Goal: Task Accomplishment & Management: Complete application form

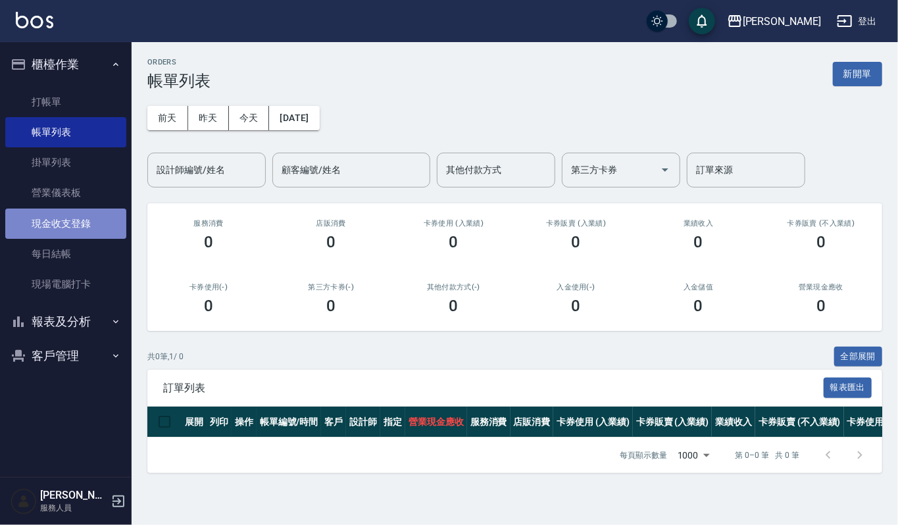
click at [100, 232] on link "現金收支登錄" at bounding box center [65, 223] width 121 height 30
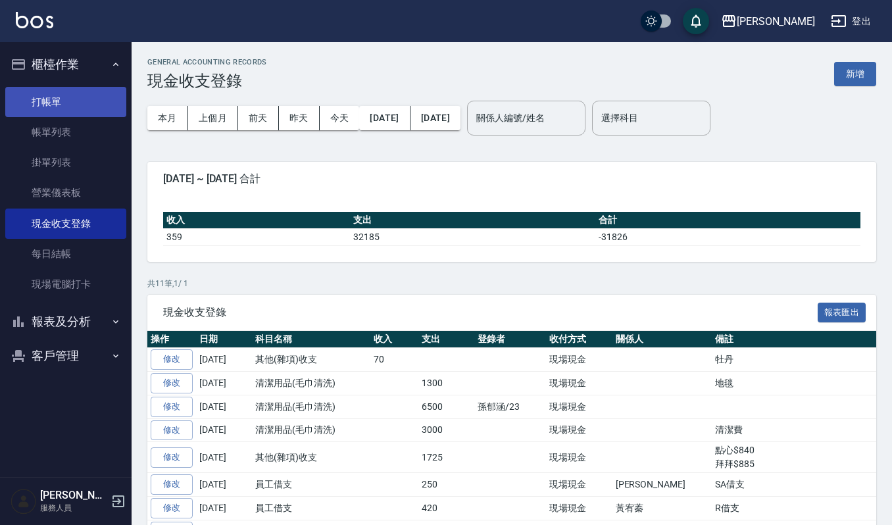
click at [32, 93] on link "打帳單" at bounding box center [65, 102] width 121 height 30
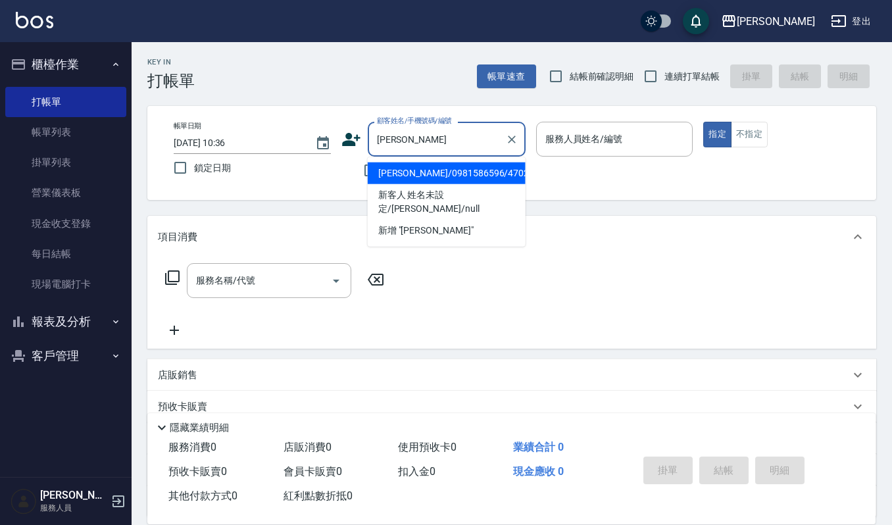
type input "[PERSON_NAME]/0981586596/470208"
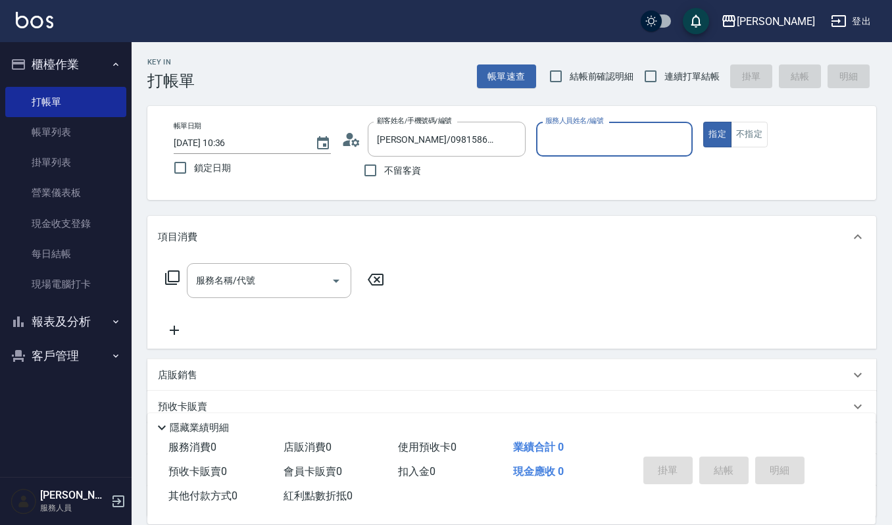
type input "[PERSON_NAME]-4"
click at [703, 122] on button "指定" at bounding box center [717, 135] width 28 height 26
type button "true"
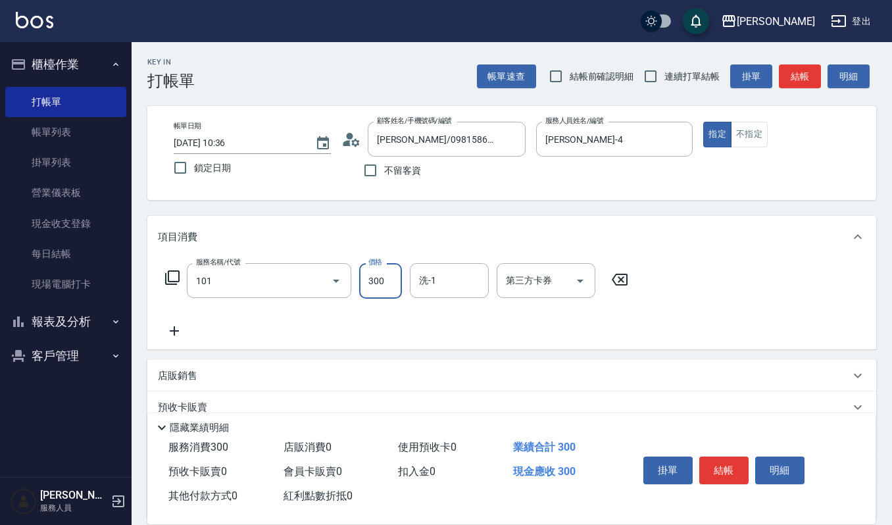
type input "一般洗髮(101)"
type input "270"
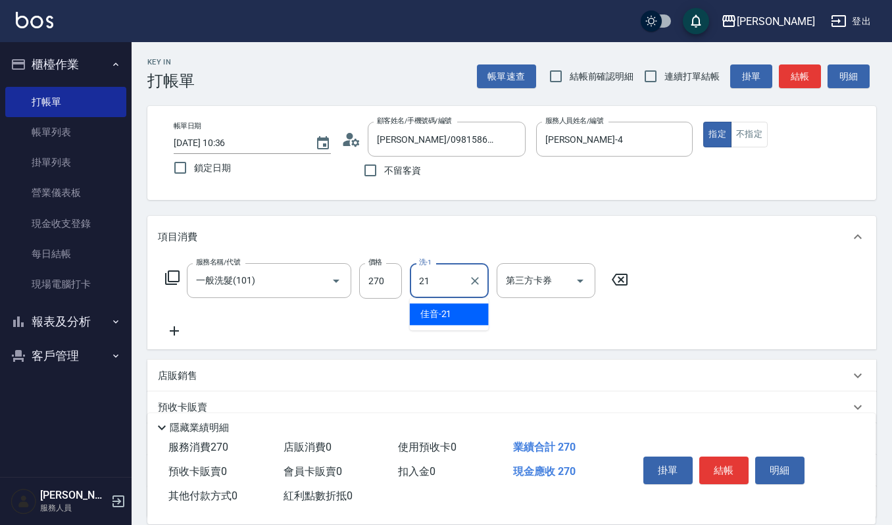
type input "佳音-21"
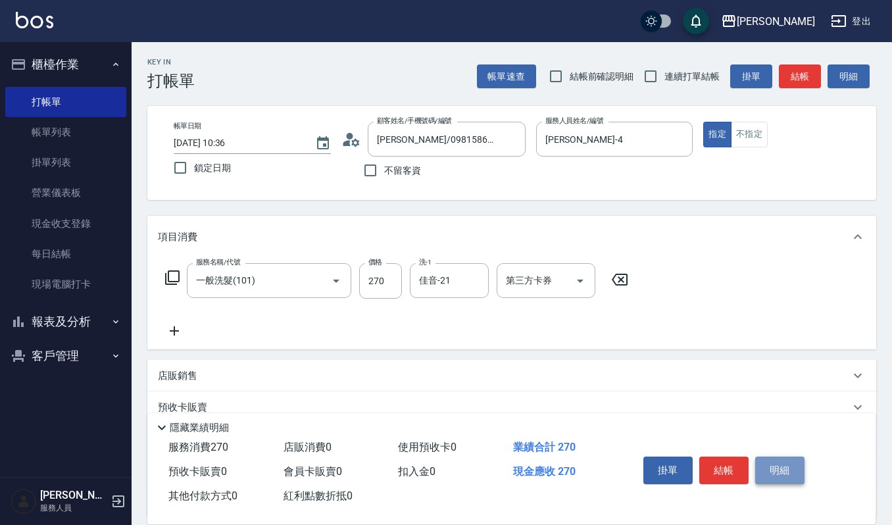
click at [760, 472] on button "明細" at bounding box center [779, 470] width 49 height 28
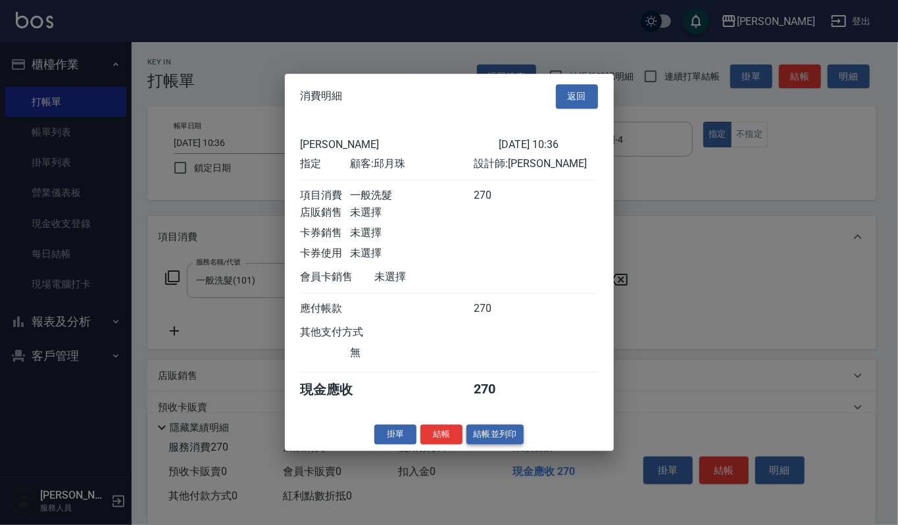
click at [483, 439] on button "結帳並列印" at bounding box center [494, 434] width 57 height 20
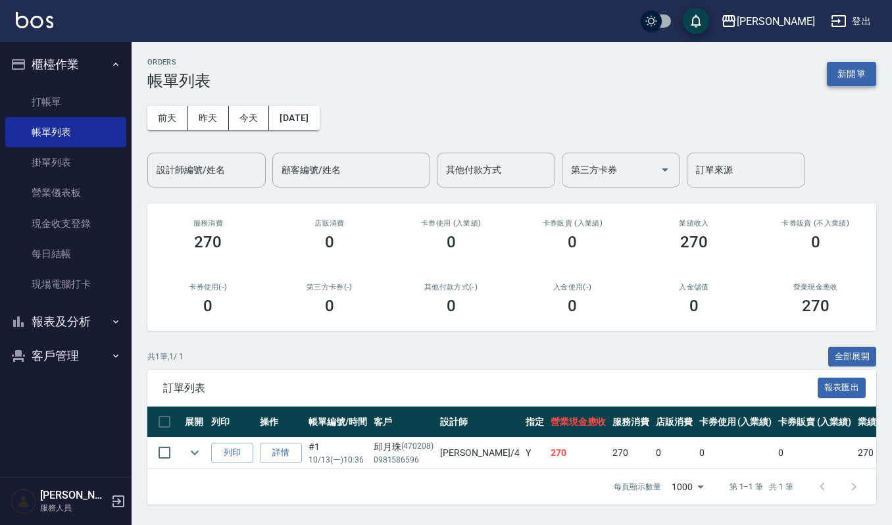
click at [848, 84] on button "新開單" at bounding box center [851, 74] width 49 height 24
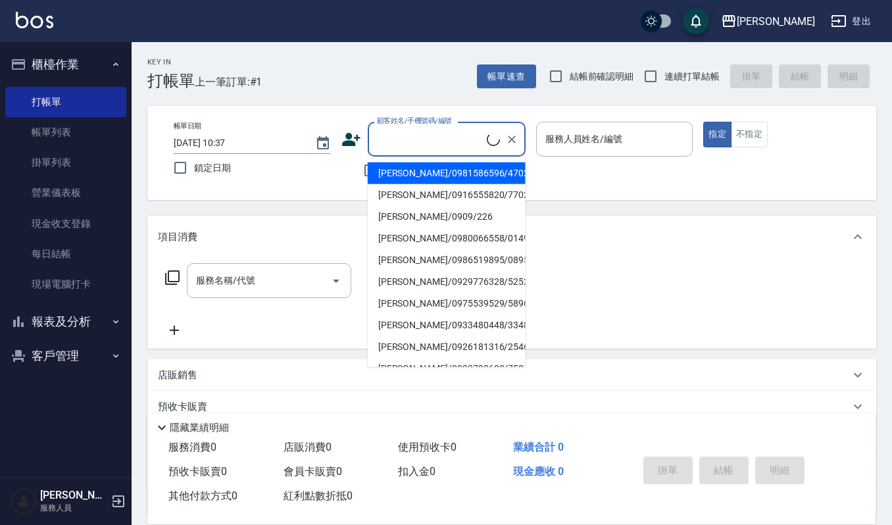
drag, startPoint x: 417, startPoint y: 135, endPoint x: 408, endPoint y: 125, distance: 14.0
click at [418, 135] on input "顧客姓名/手機號碼/編號" at bounding box center [430, 139] width 113 height 23
click at [393, 167] on li "[PERSON_NAME]/0910020757/1945" at bounding box center [447, 173] width 158 height 22
type input "[PERSON_NAME]/0910020757/1945"
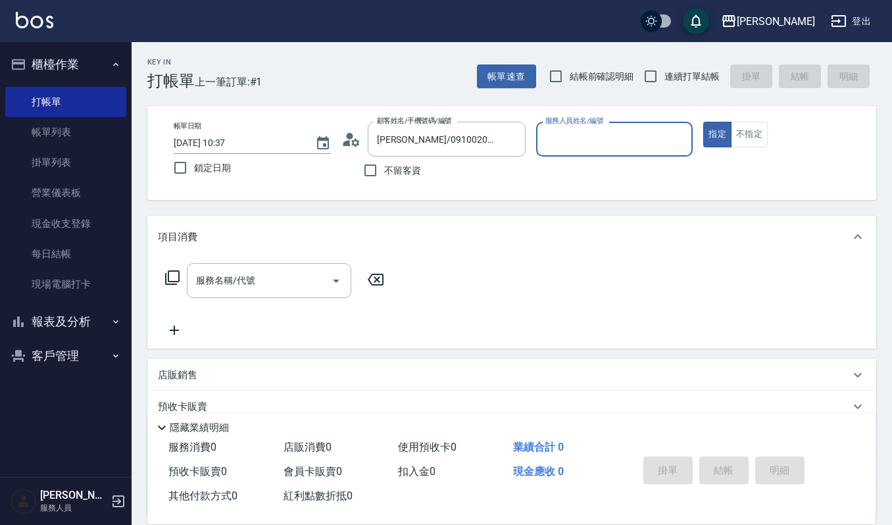
type input "Ruby-17"
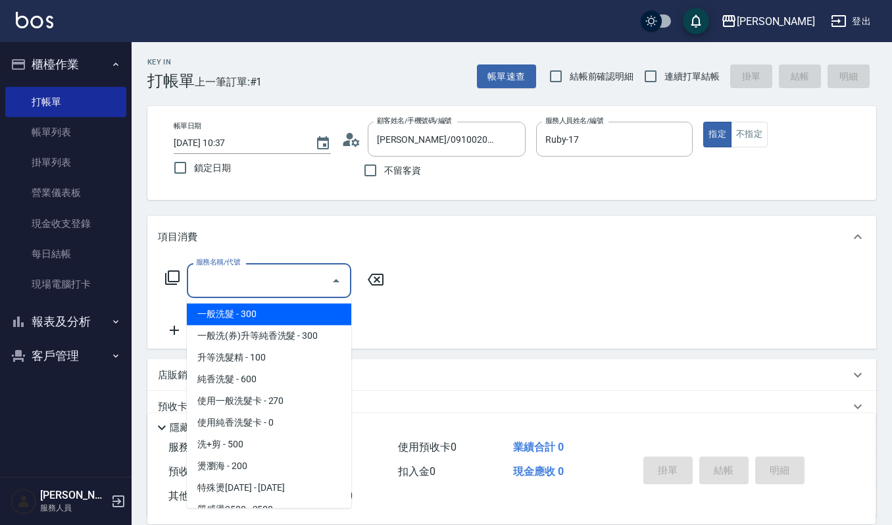
click at [270, 276] on input "服務名稱/代號" at bounding box center [259, 280] width 133 height 23
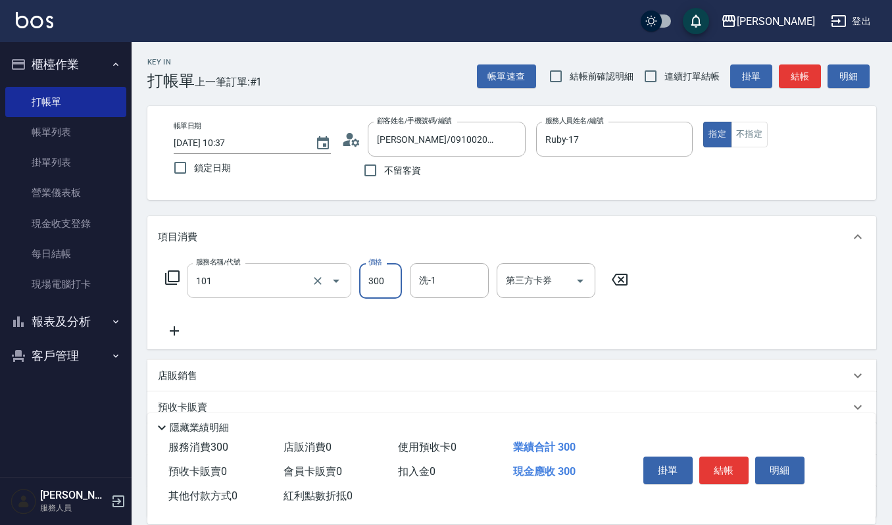
type input "一般洗髮(101)"
type input "270"
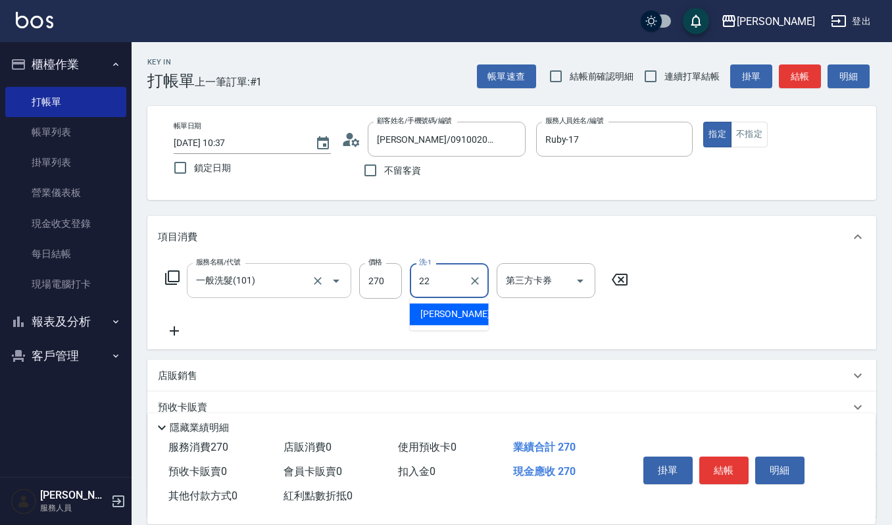
type input "宜芳-22"
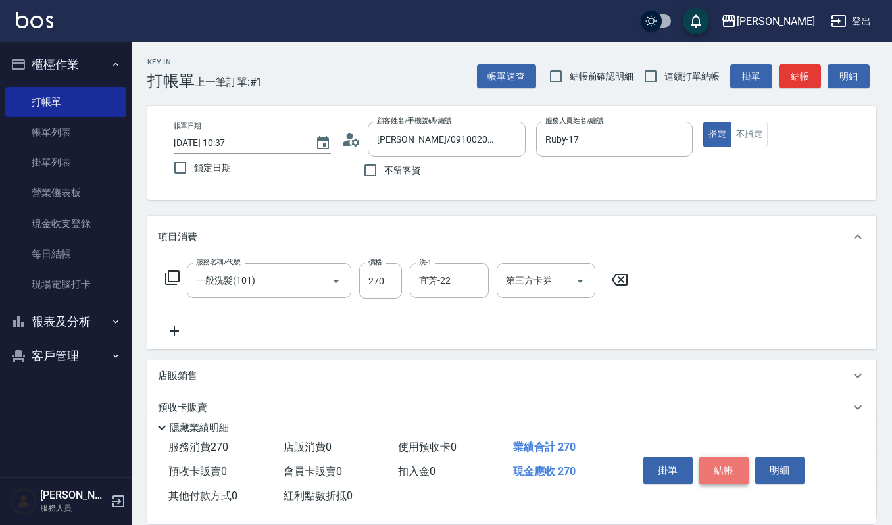
click at [719, 464] on button "結帳" at bounding box center [723, 470] width 49 height 28
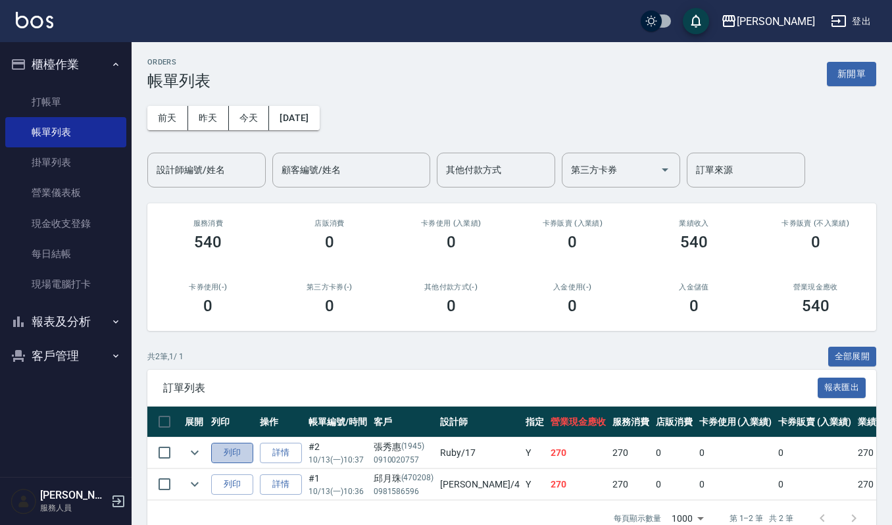
click at [226, 456] on button "列印" at bounding box center [232, 453] width 42 height 20
click at [242, 458] on button "列印" at bounding box center [232, 453] width 42 height 20
